Goal: Task Accomplishment & Management: Complete application form

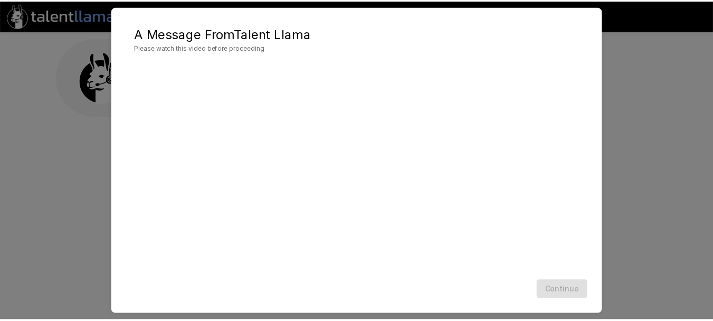
scroll to position [44, 0]
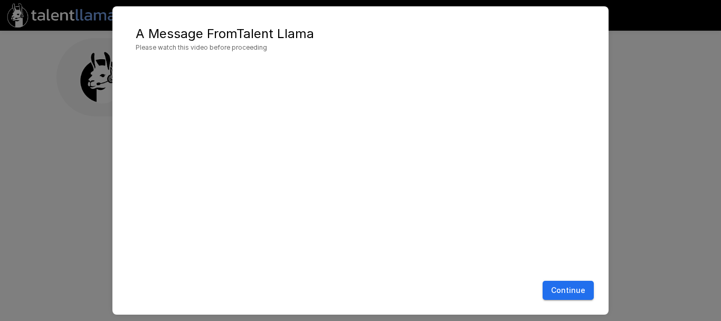
click at [568, 285] on button "Continue" at bounding box center [568, 290] width 51 height 20
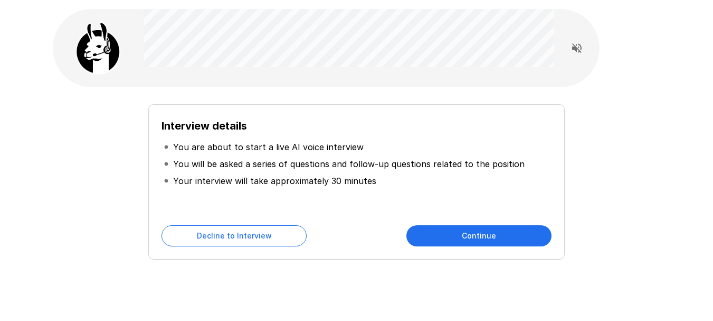
scroll to position [53, 0]
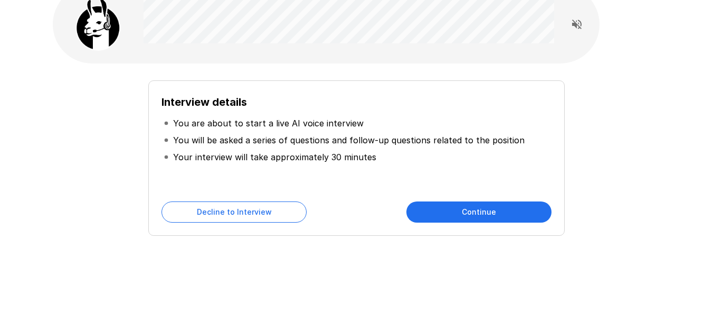
click at [422, 213] on button "Continue" at bounding box center [479, 211] width 145 height 21
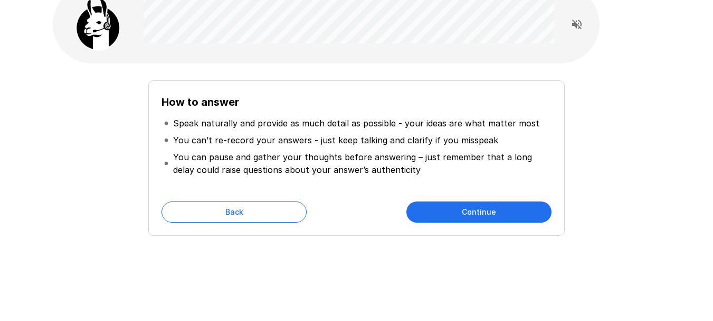
click at [449, 205] on button "Continue" at bounding box center [479, 211] width 145 height 21
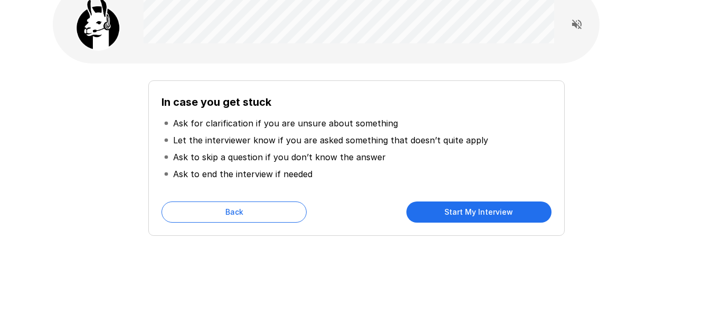
click at [433, 211] on button "Start My Interview" at bounding box center [479, 211] width 145 height 21
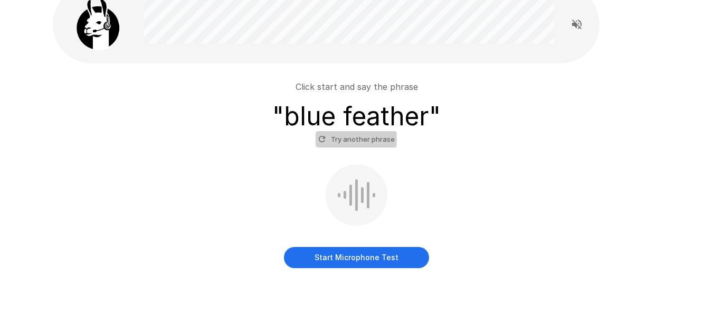
click at [319, 137] on icon "button" at bounding box center [322, 139] width 10 height 10
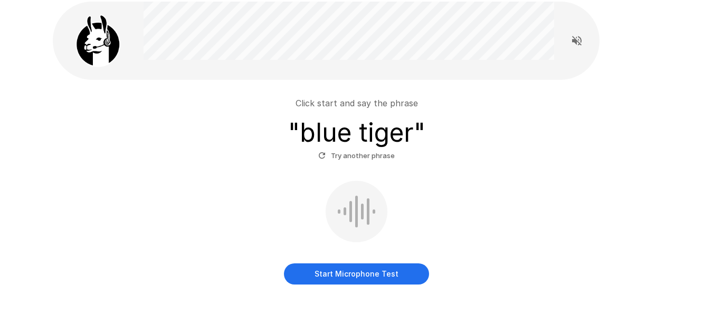
scroll to position [53, 0]
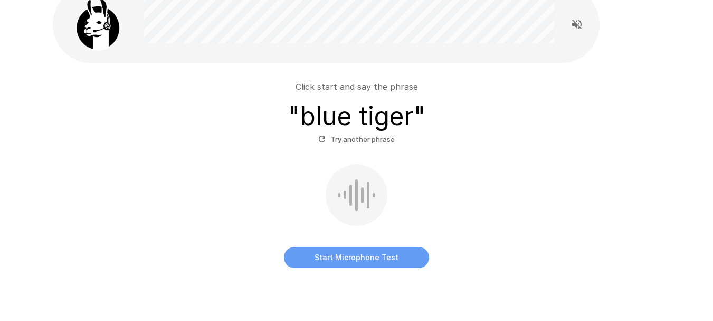
click at [363, 257] on button "Start Microphone Test" at bounding box center [356, 257] width 145 height 21
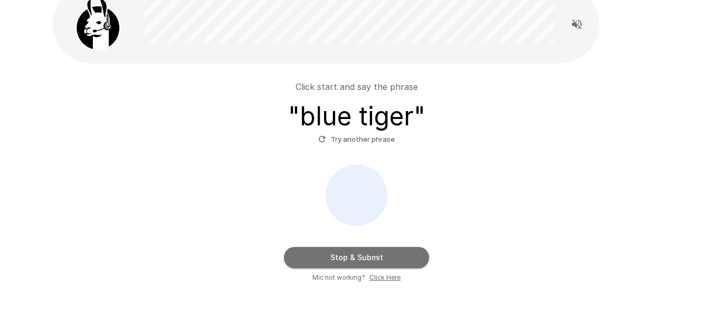
click at [363, 255] on button "Stop & Submit" at bounding box center [356, 257] width 145 height 21
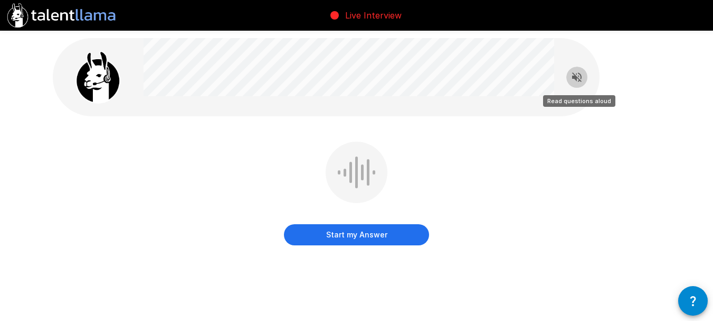
click at [579, 74] on icon "Read questions aloud" at bounding box center [577, 77] width 13 height 13
click at [350, 234] on button "Start my Answer" at bounding box center [356, 234] width 145 height 21
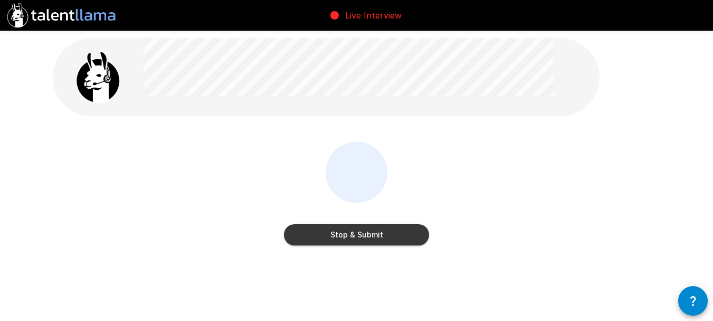
click at [348, 237] on button "Stop & Submit" at bounding box center [356, 234] width 145 height 21
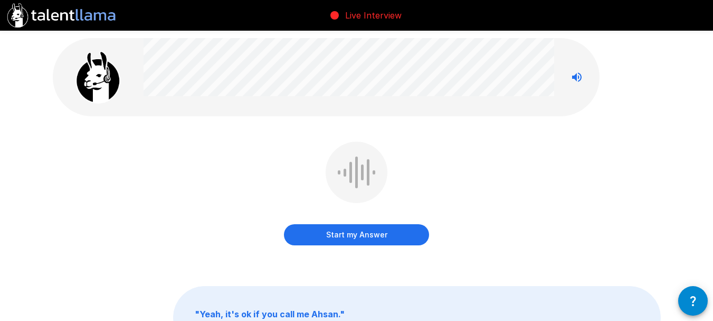
click at [407, 232] on button "Start my Answer" at bounding box center [356, 234] width 145 height 21
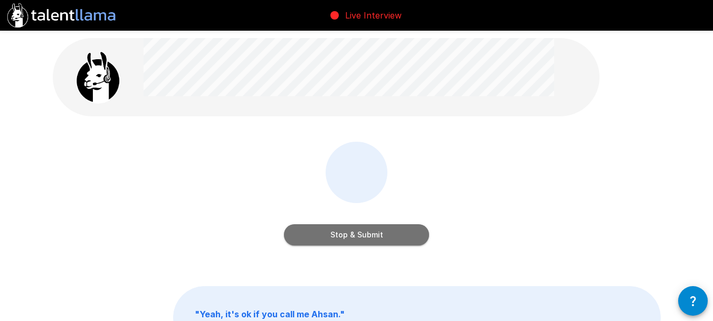
click at [407, 233] on button "Stop & Submit" at bounding box center [356, 234] width 145 height 21
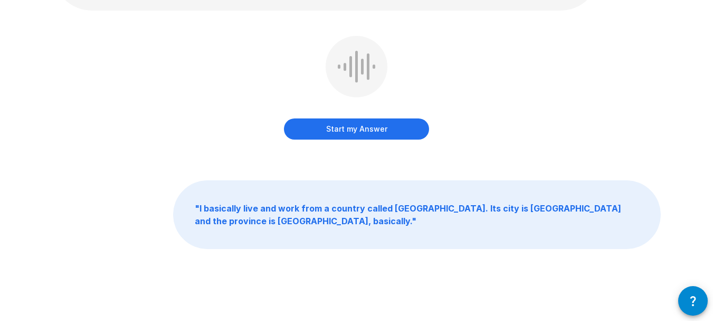
scroll to position [53, 0]
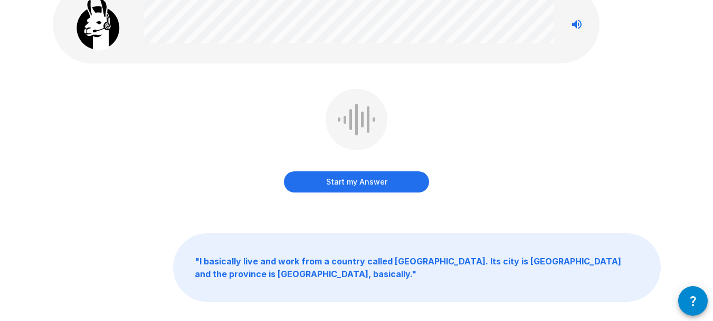
click at [394, 184] on button "Start my Answer" at bounding box center [356, 181] width 145 height 21
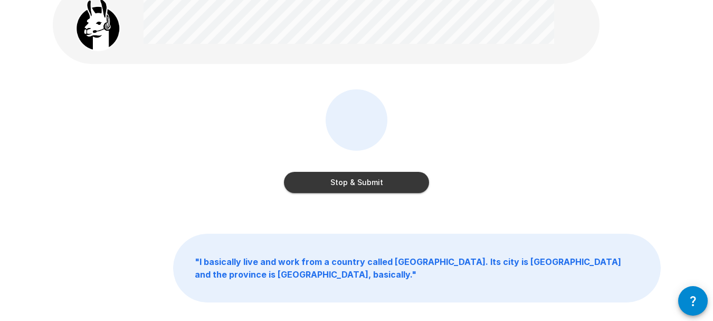
scroll to position [0, 0]
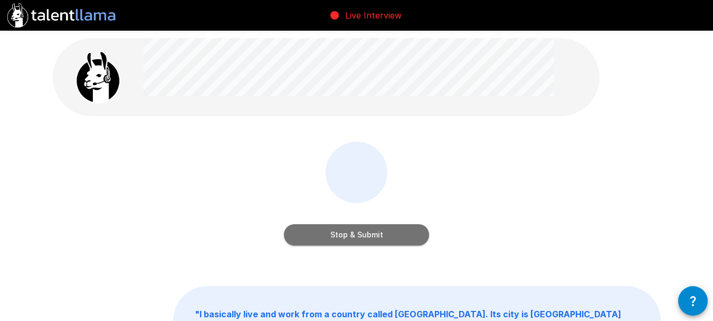
click at [383, 237] on button "Stop & Submit" at bounding box center [356, 234] width 145 height 21
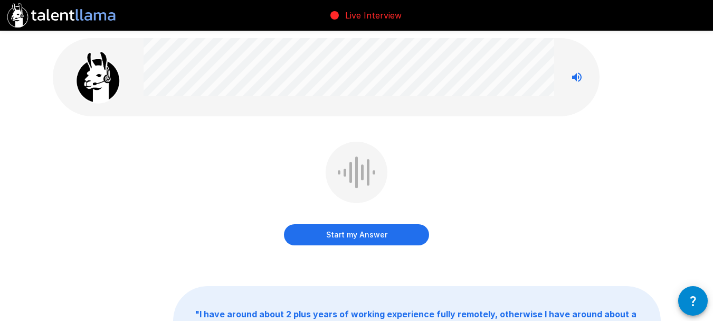
click at [360, 236] on button "Start my Answer" at bounding box center [356, 234] width 145 height 21
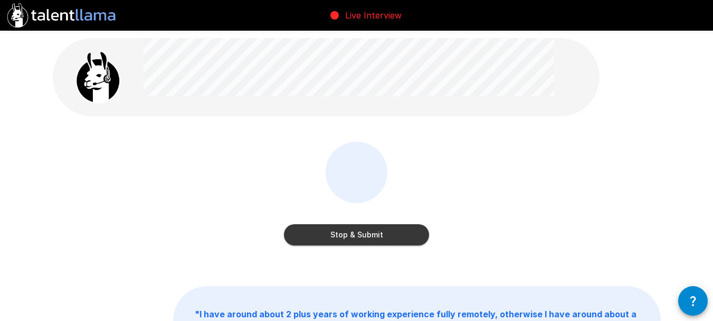
click at [372, 235] on button "Stop & Submit" at bounding box center [356, 234] width 145 height 21
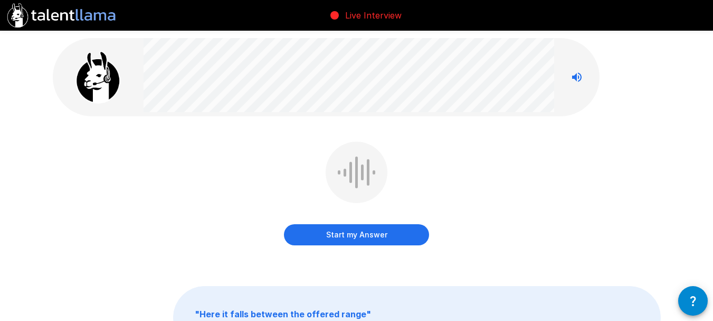
click at [373, 235] on button "Start my Answer" at bounding box center [356, 234] width 145 height 21
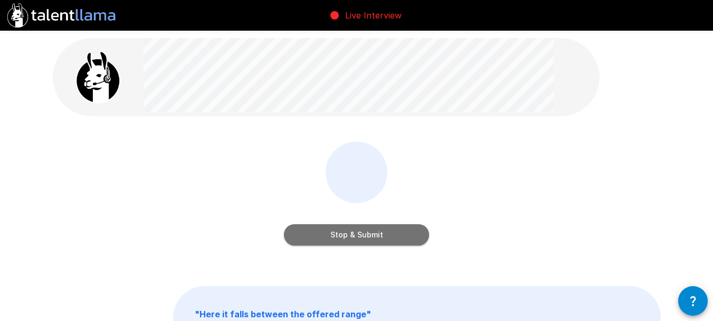
click at [354, 233] on button "Stop & Submit" at bounding box center [356, 234] width 145 height 21
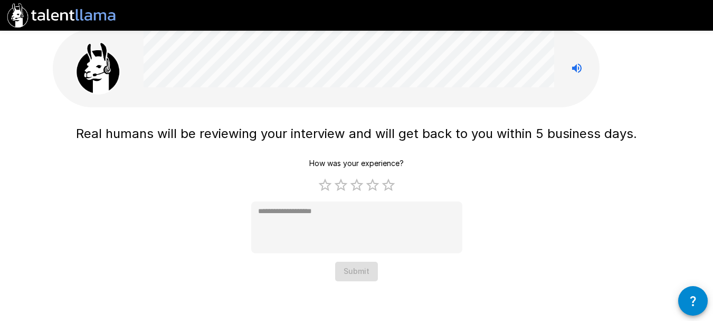
scroll to position [12, 0]
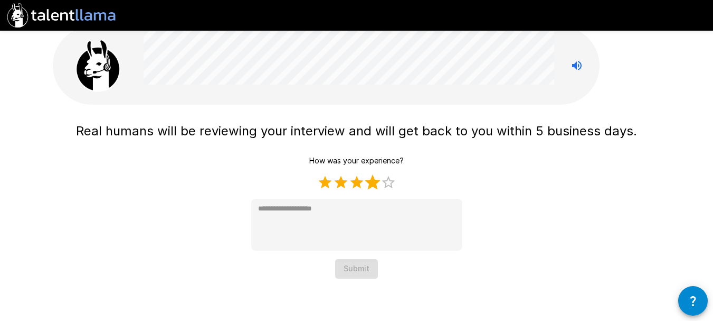
click at [371, 182] on label "4 Stars" at bounding box center [373, 182] width 16 height 16
type textarea "*"
click at [352, 269] on button "Submit" at bounding box center [356, 269] width 43 height 20
